Goal: Transaction & Acquisition: Purchase product/service

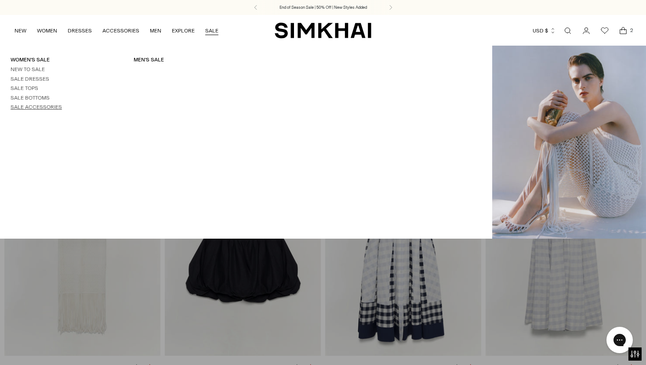
click at [40, 108] on link "Sale Accessories" at bounding box center [36, 107] width 51 height 6
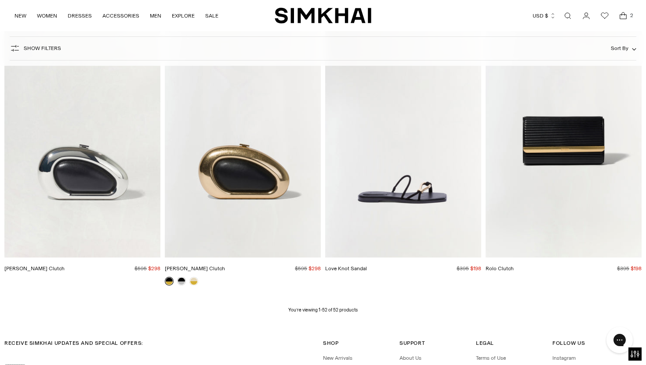
scroll to position [3536, 0]
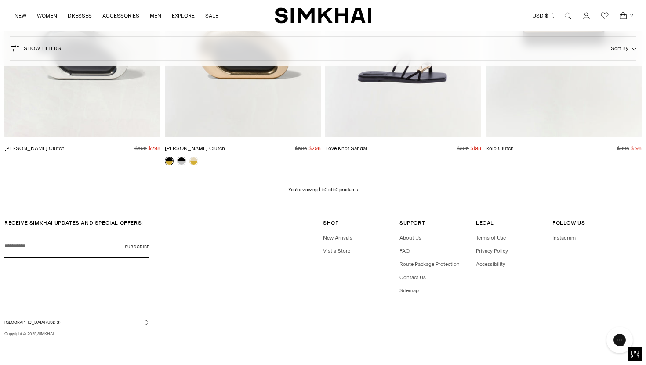
click at [0, 0] on img "Rolo Clutch" at bounding box center [0, 0] width 0 height 0
